Goal: Task Accomplishment & Management: Manage account settings

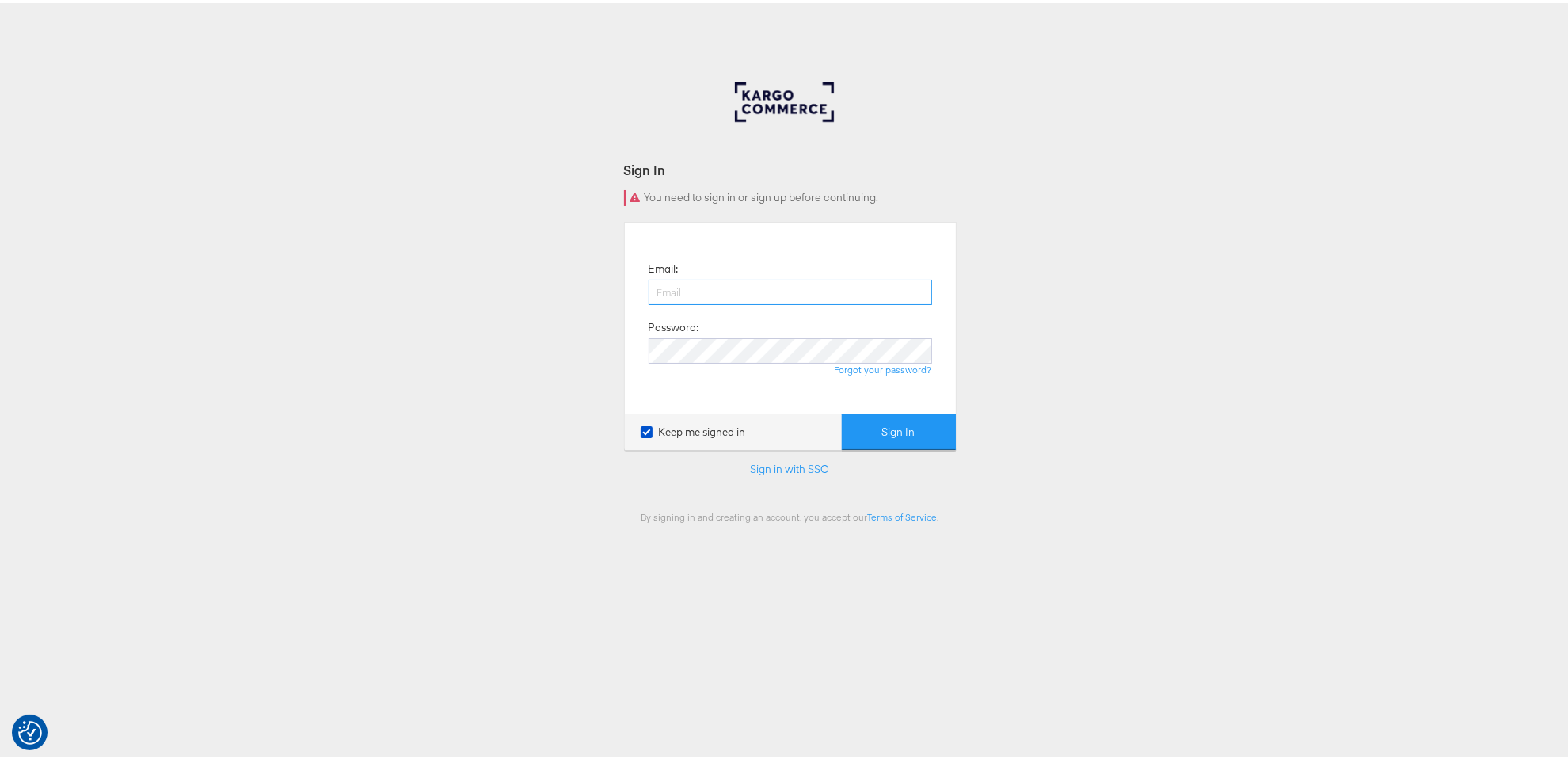
type input "[PERSON_NAME][EMAIL_ADDRESS][PERSON_NAME][DOMAIN_NAME]"
click at [885, 421] on button "Sign In" at bounding box center [899, 429] width 114 height 36
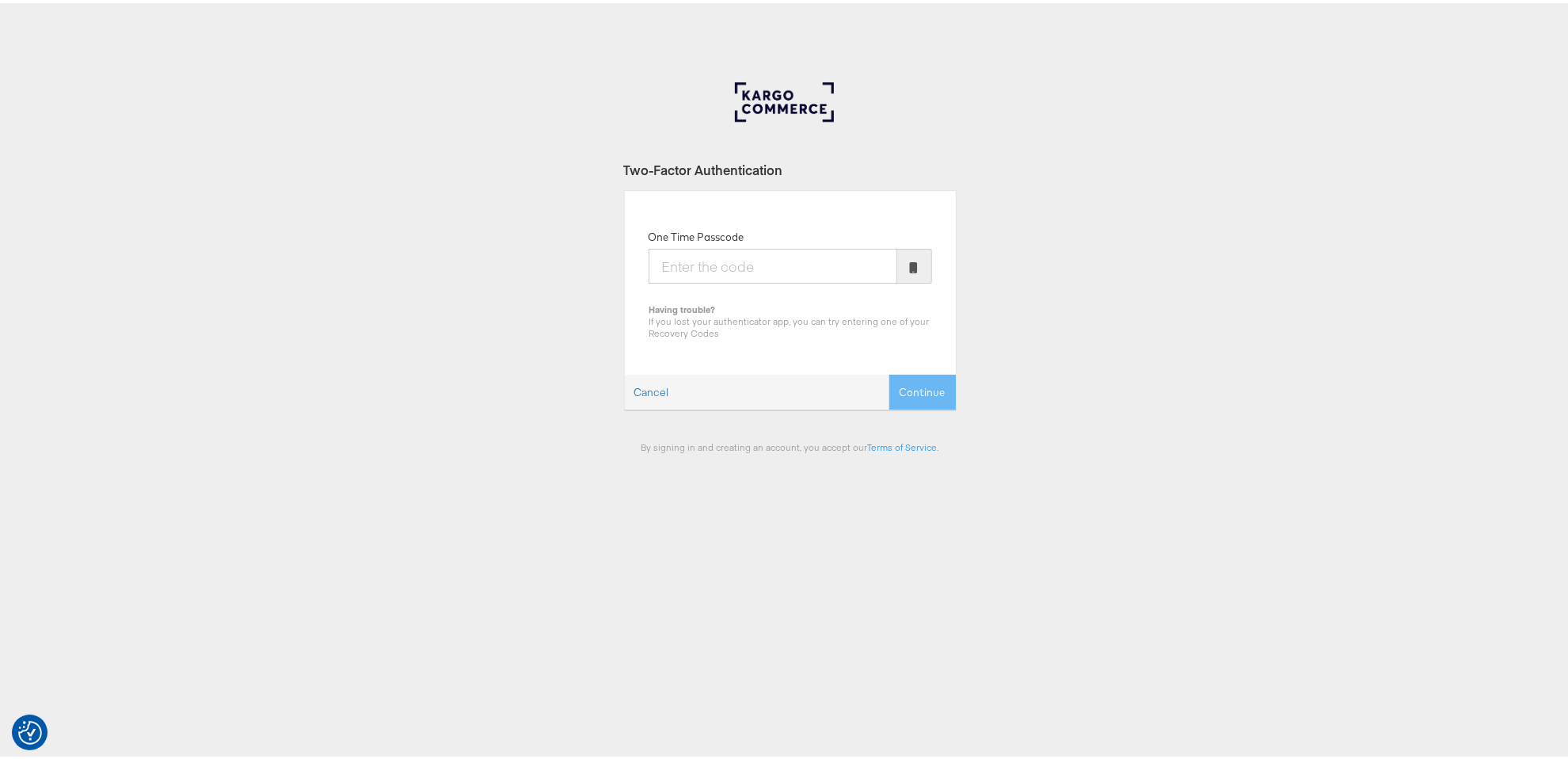
click at [764, 263] on input "One Time Passcode" at bounding box center [773, 263] width 249 height 35
type input "142681"
click at [924, 385] on button "Continue" at bounding box center [922, 389] width 66 height 36
